Goal: Transaction & Acquisition: Purchase product/service

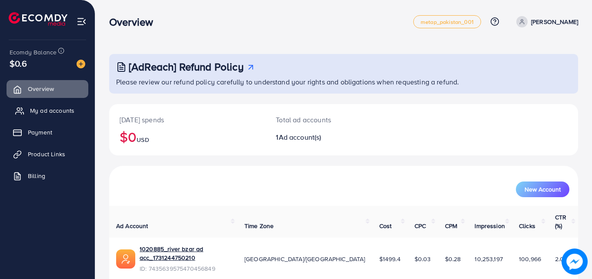
click at [68, 110] on span "My ad accounts" at bounding box center [52, 110] width 44 height 9
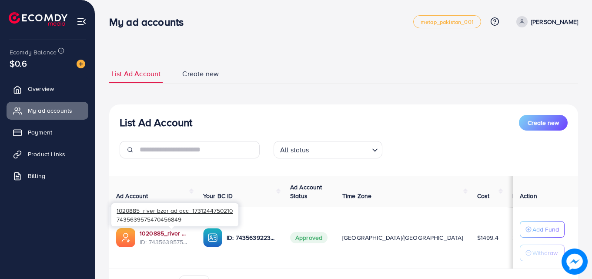
click at [149, 232] on link "1020885_river bzar ad acc_1731244750210" at bounding box center [165, 233] width 50 height 9
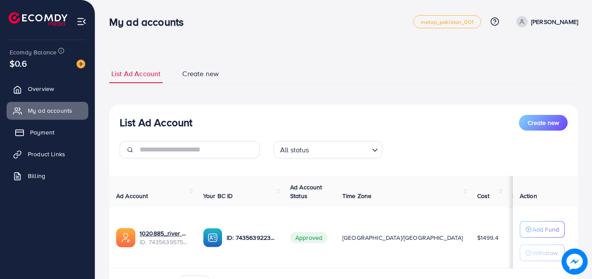
click at [38, 131] on span "Payment" at bounding box center [42, 132] width 24 height 9
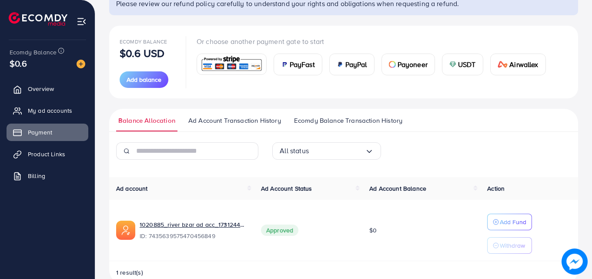
scroll to position [79, 0]
click at [309, 69] on span "PayFast" at bounding box center [302, 64] width 25 height 10
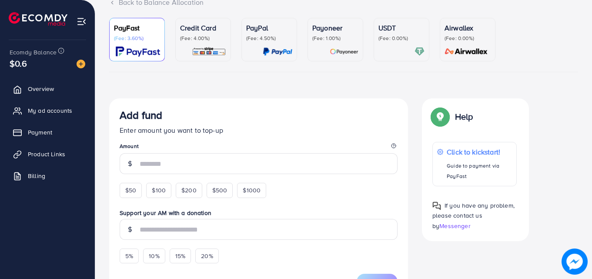
scroll to position [68, 0]
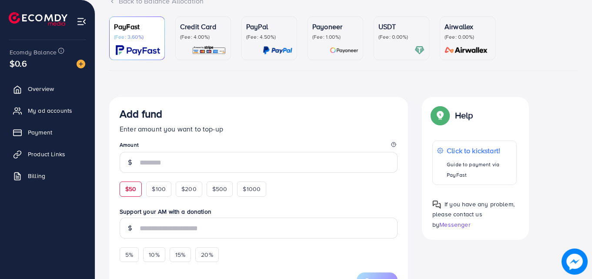
click at [127, 193] on span "$50" at bounding box center [130, 188] width 11 height 9
type input "**"
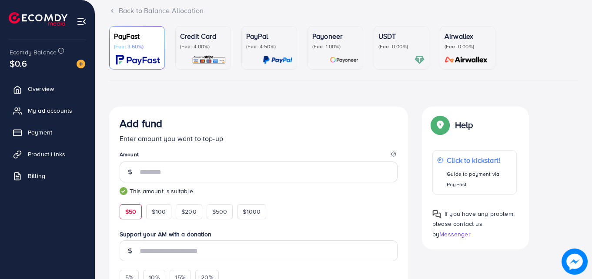
scroll to position [0, 0]
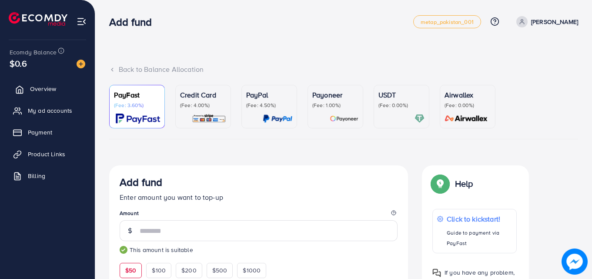
click at [19, 90] on polyline at bounding box center [20, 91] width 2 height 3
